Goal: Task Accomplishment & Management: Manage account settings

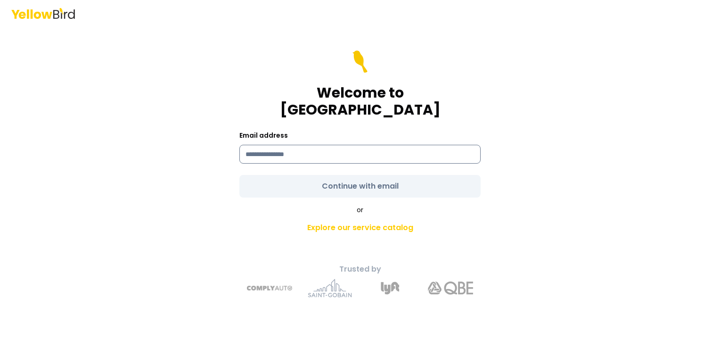
click at [256, 146] on input at bounding box center [359, 154] width 241 height 19
type input "**********"
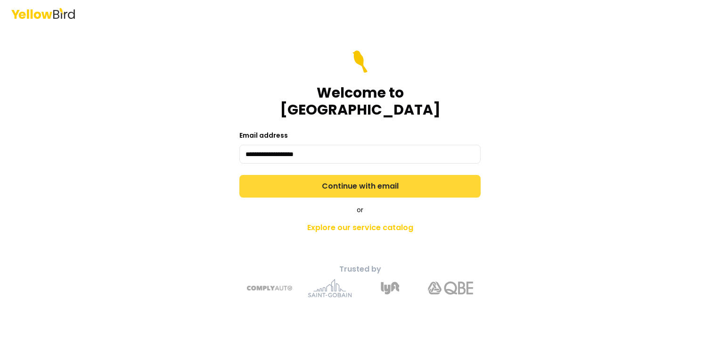
click at [347, 177] on button "Continue with email" at bounding box center [359, 186] width 241 height 23
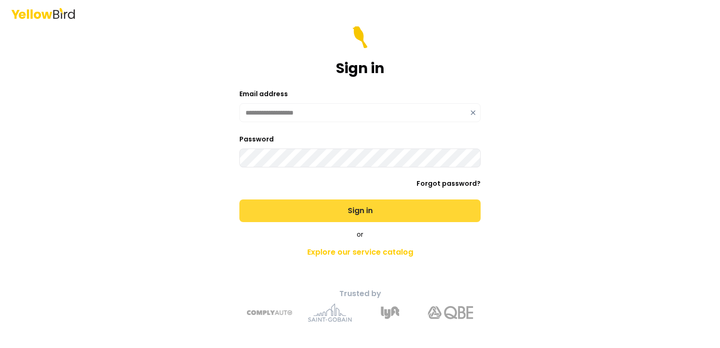
click at [239, 199] on button "Sign in" at bounding box center [359, 210] width 241 height 23
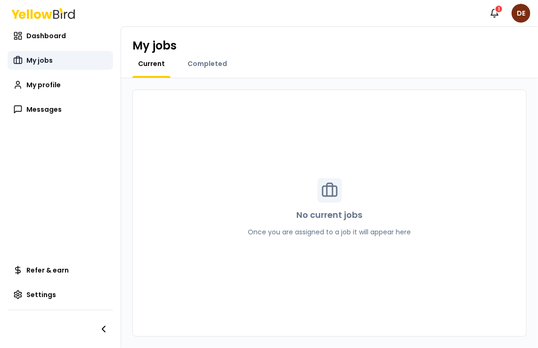
click at [49, 62] on span "My jobs" at bounding box center [39, 60] width 26 height 9
click at [46, 36] on span "Dashboard" at bounding box center [46, 35] width 40 height 9
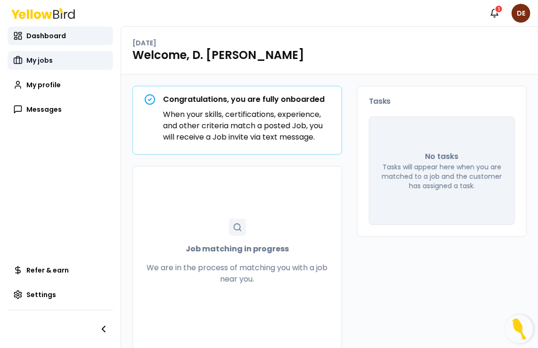
click at [39, 57] on span "My jobs" at bounding box center [39, 60] width 26 height 9
